Goal: Communication & Community: Answer question/provide support

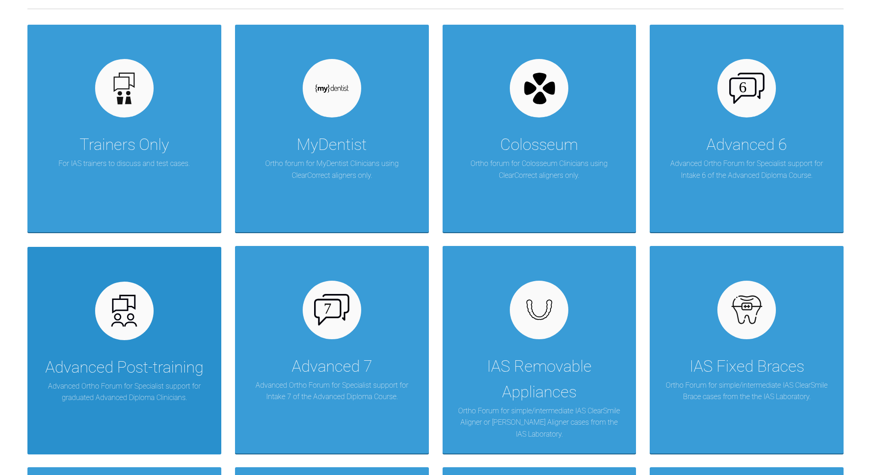
click at [153, 320] on div "Advanced Post-training Advanced Ortho Forum for Specialist support for graduate…" at bounding box center [124, 351] width 194 height 208
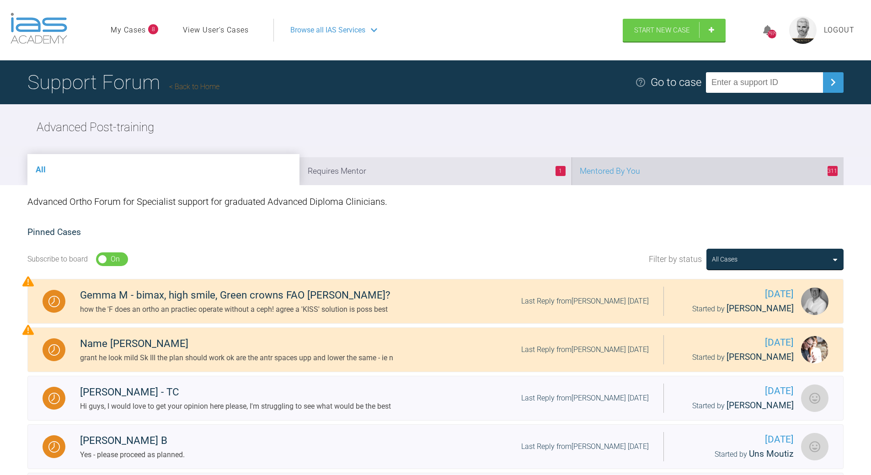
click at [639, 172] on li "311 Mentored By You" at bounding box center [708, 171] width 272 height 28
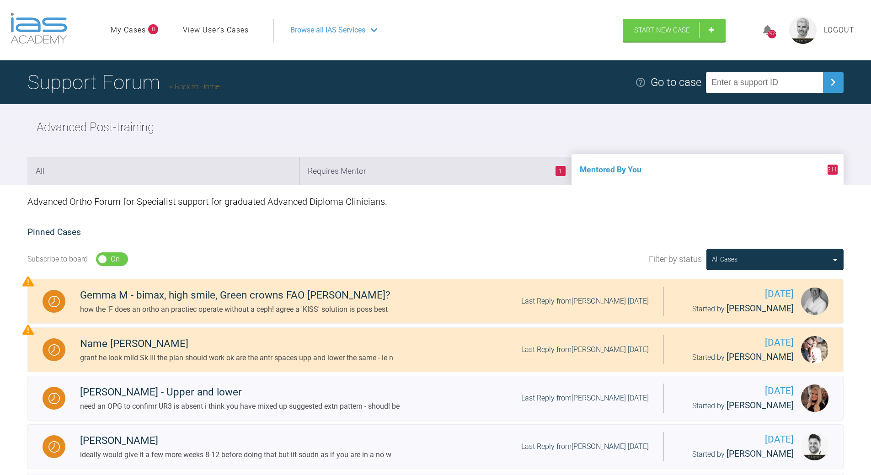
click at [204, 87] on link "Back to Home" at bounding box center [194, 86] width 50 height 9
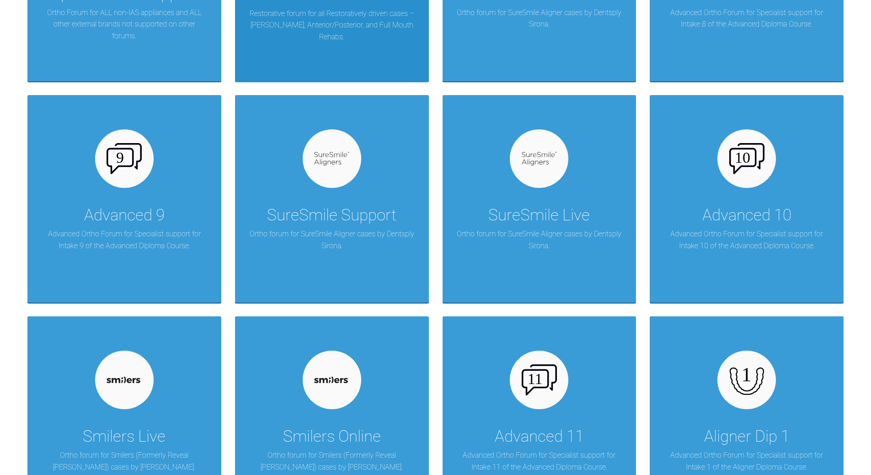
scroll to position [777, 0]
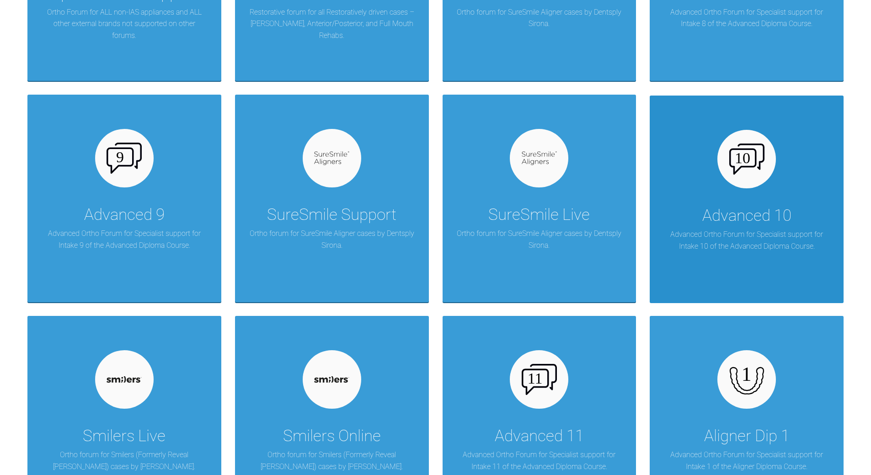
click at [722, 164] on div at bounding box center [747, 159] width 59 height 59
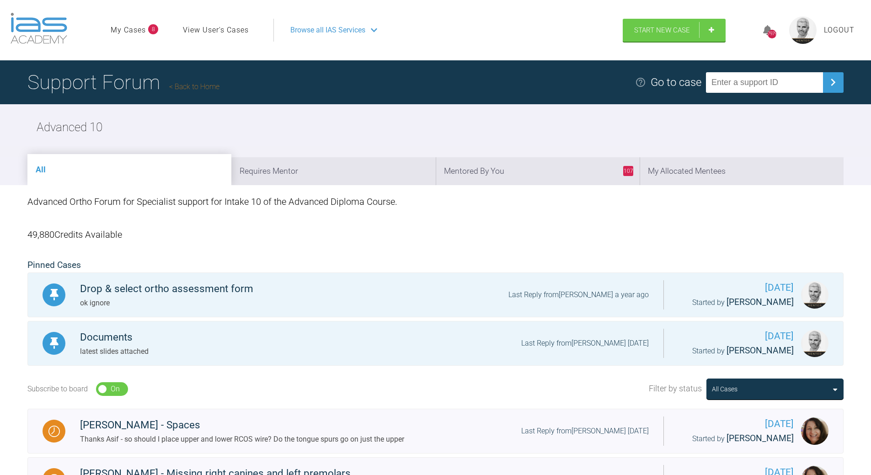
click at [209, 86] on link "Back to Home" at bounding box center [194, 86] width 50 height 9
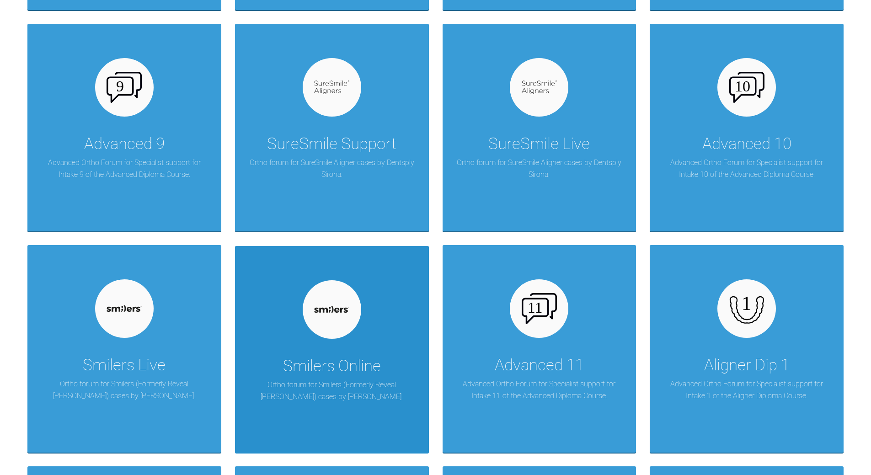
scroll to position [960, 0]
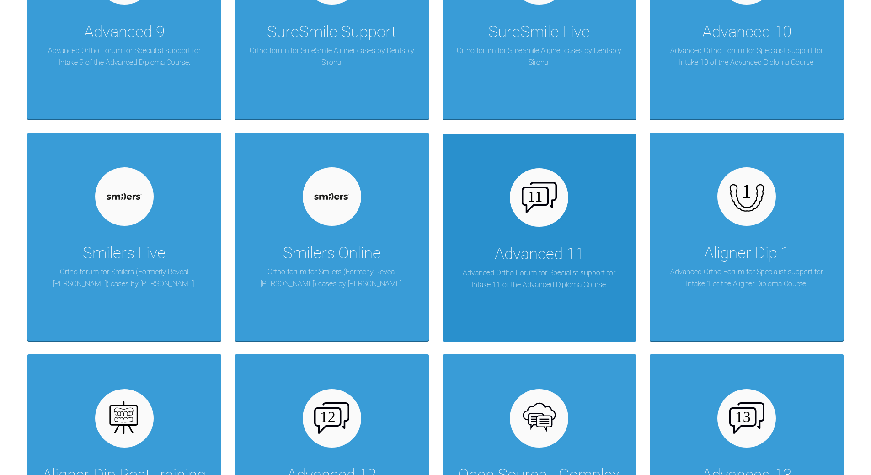
click at [559, 213] on div at bounding box center [539, 197] width 59 height 59
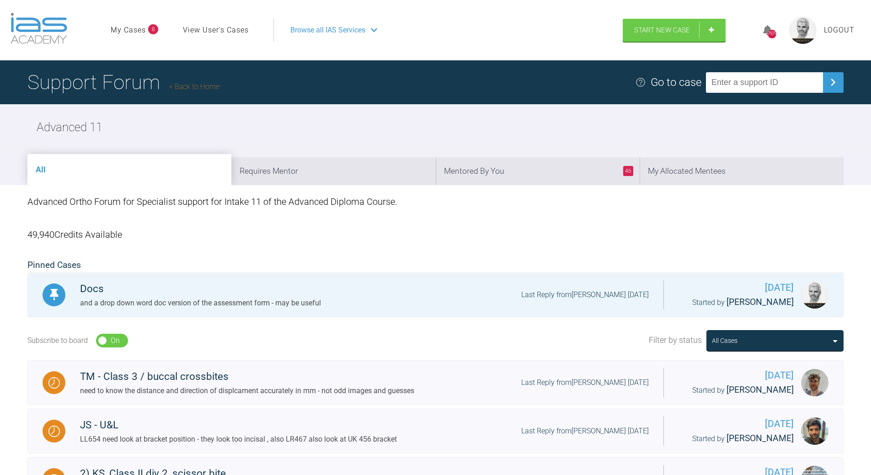
click at [212, 84] on link "Back to Home" at bounding box center [194, 86] width 50 height 9
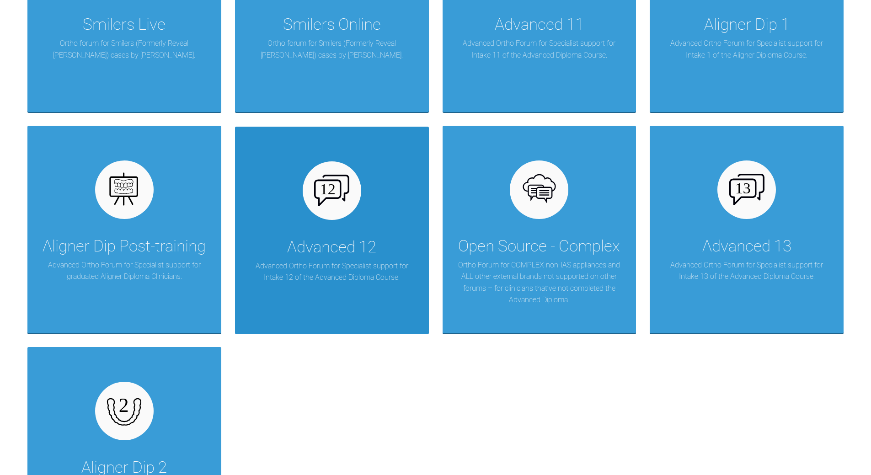
click at [351, 221] on div "Advanced 12 Advanced Ortho Forum for Specialist support for Intake 12 of the Ad…" at bounding box center [332, 231] width 194 height 208
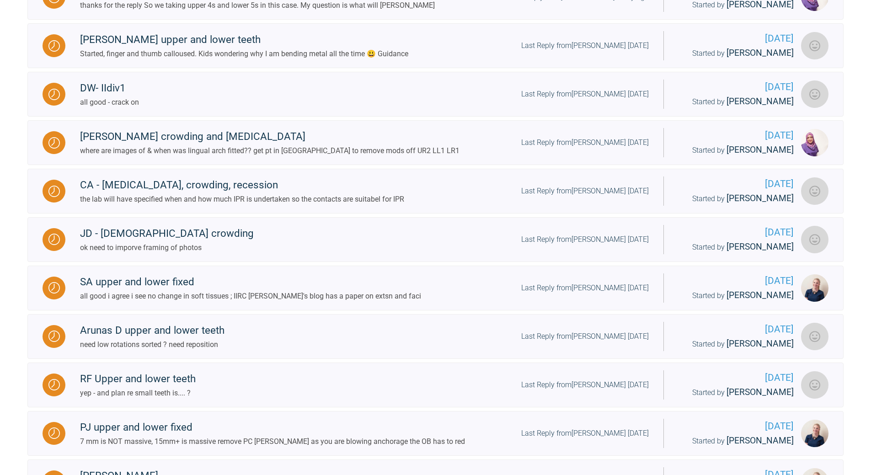
scroll to position [265, 0]
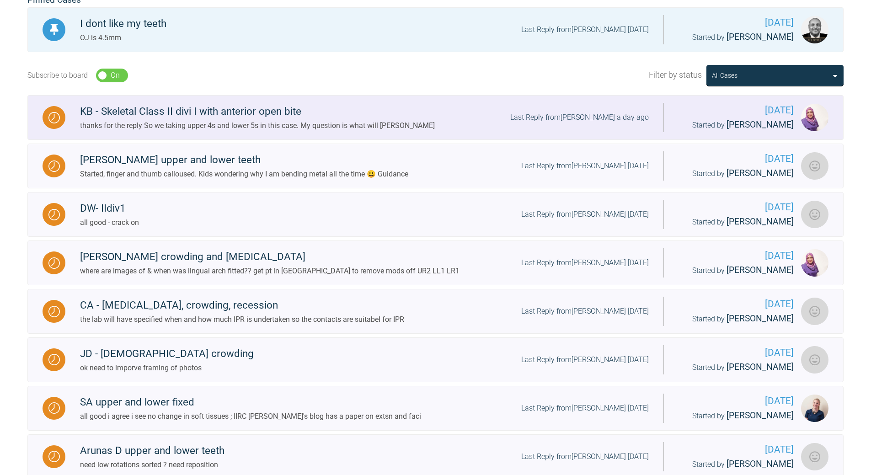
click at [354, 123] on div "thanks for the reply So we taking upper 4s and lower 5s in this case. My questi…" at bounding box center [257, 126] width 355 height 12
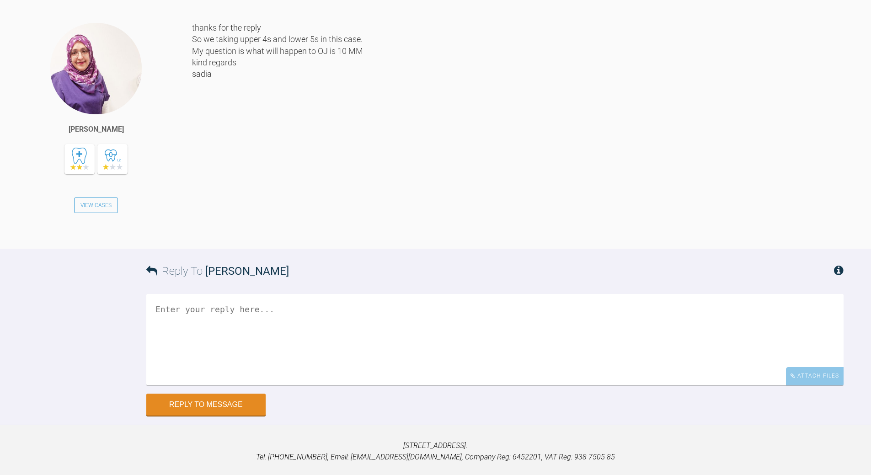
scroll to position [6166, 0]
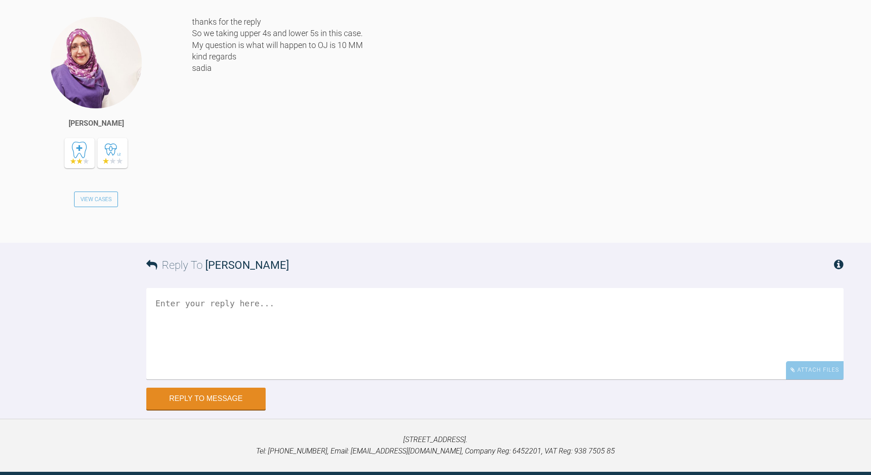
click at [275, 348] on textarea at bounding box center [494, 333] width 697 height 91
type textarea "it will reduce to as near idal as we can get - that teh reason for the etxns"
click at [202, 411] on button "Reply to Message" at bounding box center [205, 400] width 119 height 22
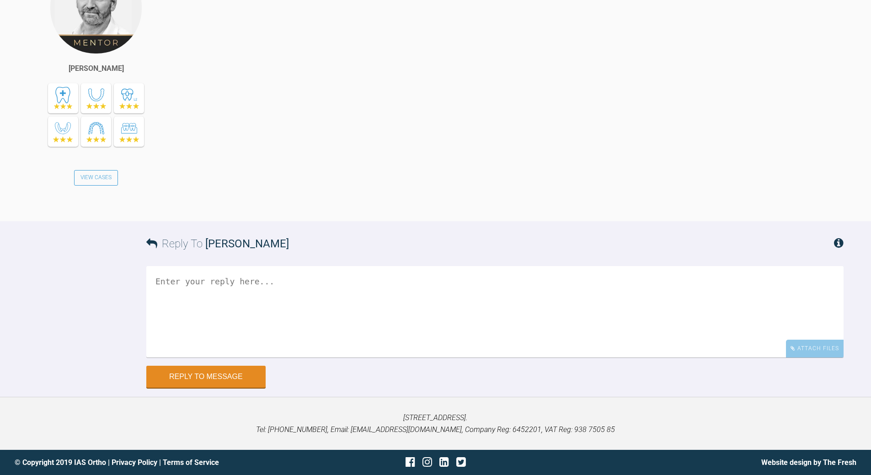
scroll to position [6572, 0]
